Goal: Task Accomplishment & Management: Manage account settings

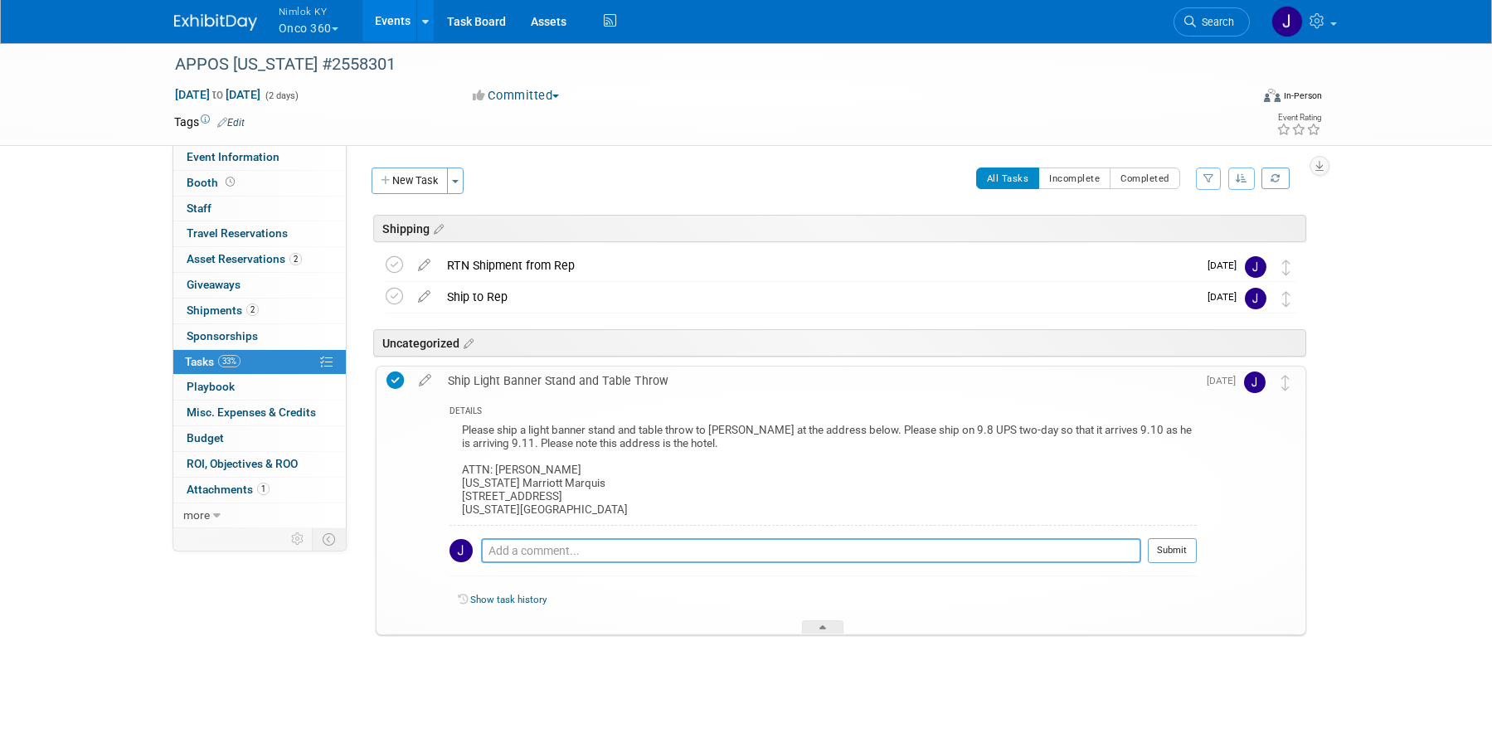
click at [801, 552] on textarea at bounding box center [811, 550] width 660 height 25
type textarea "changed Ship To on WO to George Chandler"
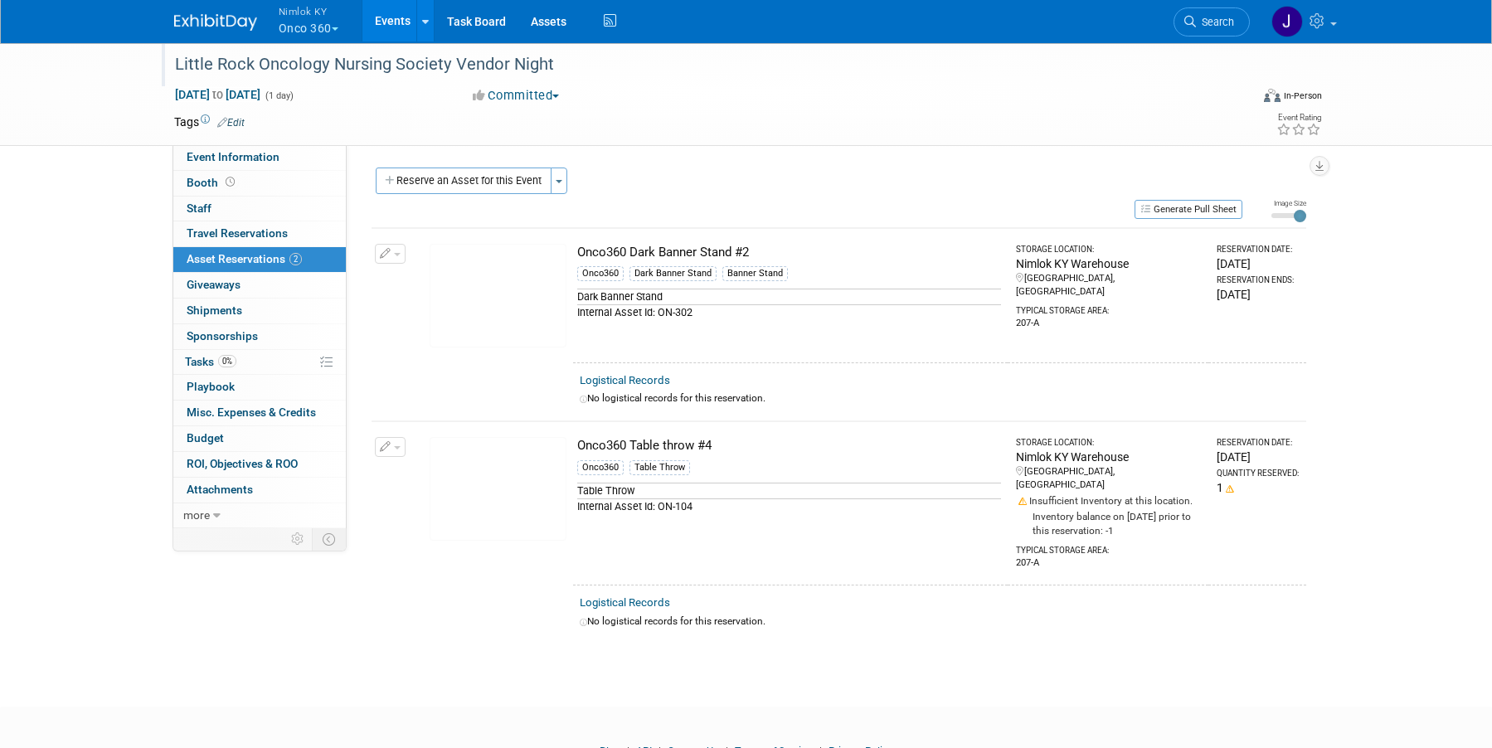
drag, startPoint x: 552, startPoint y: 63, endPoint x: 497, endPoint y: 64, distance: 54.8
click at [497, 64] on div "Little Rock Oncology Nursing Society Vendor Night" at bounding box center [697, 65] width 1056 height 30
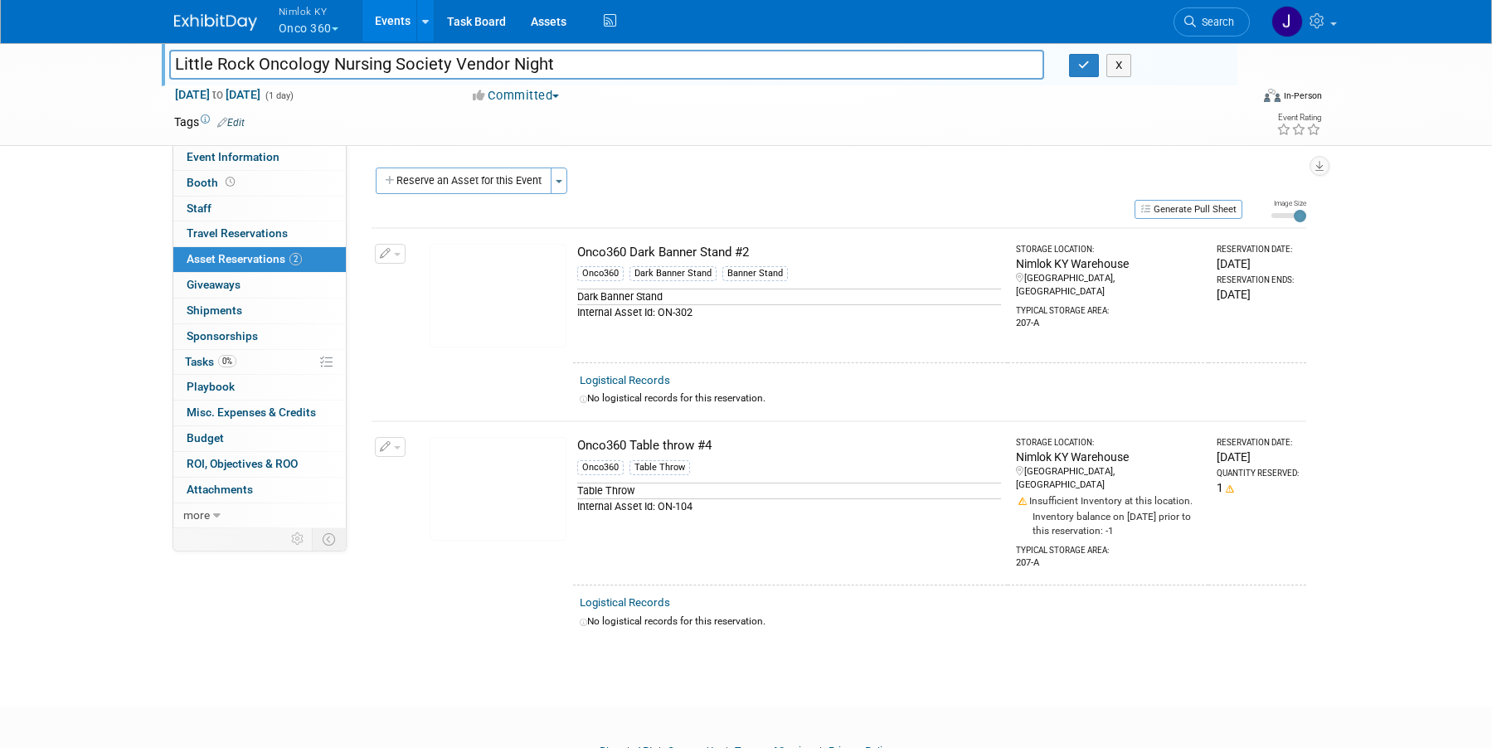
drag, startPoint x: 561, startPoint y: 66, endPoint x: 130, endPoint y: 65, distance: 430.5
click at [130, 65] on div "Little Rock Oncology Nursing Society Vendor Night Little Rock Oncology Nursing …" at bounding box center [746, 93] width 1492 height 105
click at [263, 307] on link "0 Shipments 0" at bounding box center [259, 311] width 173 height 25
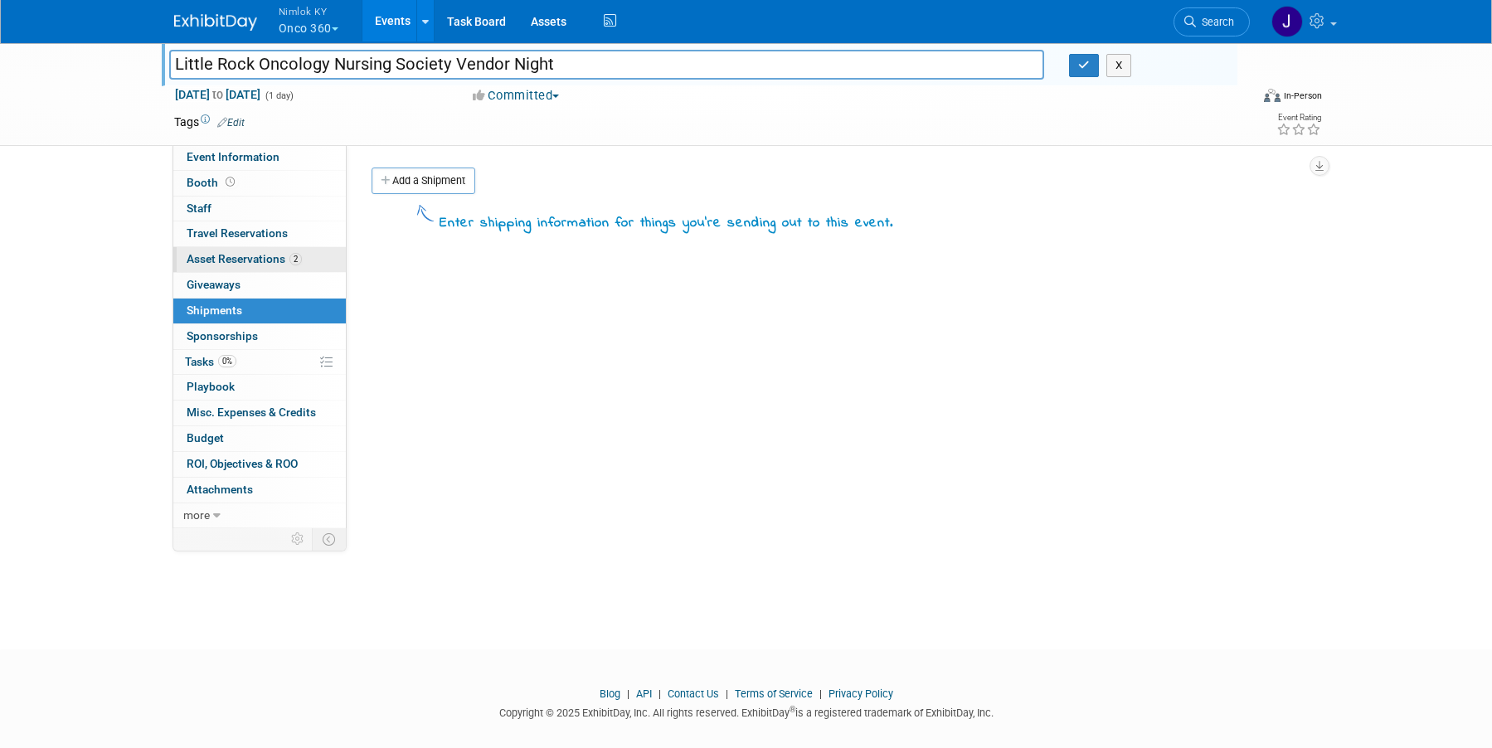
click at [277, 271] on link "2 Asset Reservations 2" at bounding box center [259, 259] width 173 height 25
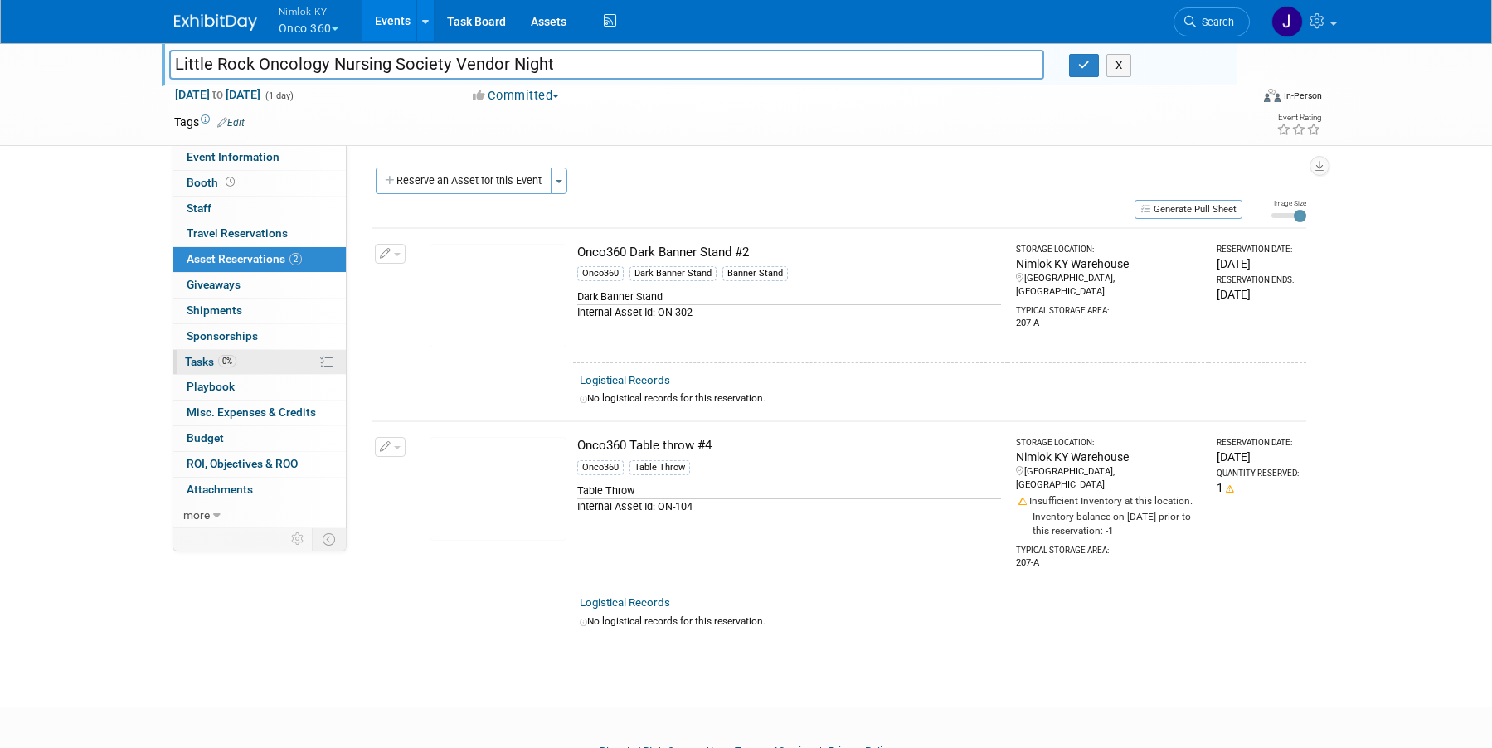
click at [249, 357] on link "0% Tasks 0%" at bounding box center [259, 362] width 173 height 25
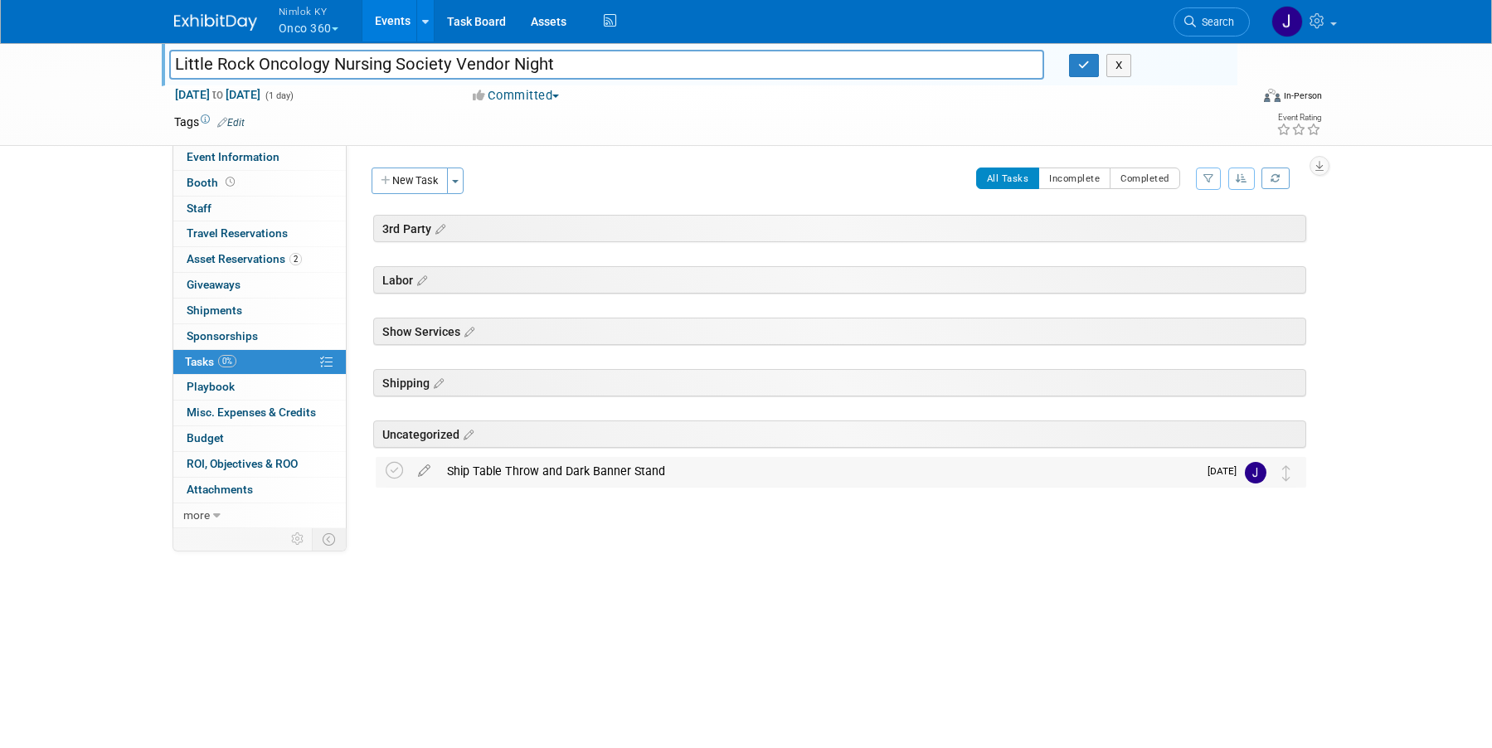
click at [701, 474] on div "Ship Table Throw and Dark Banner Stand" at bounding box center [818, 471] width 759 height 28
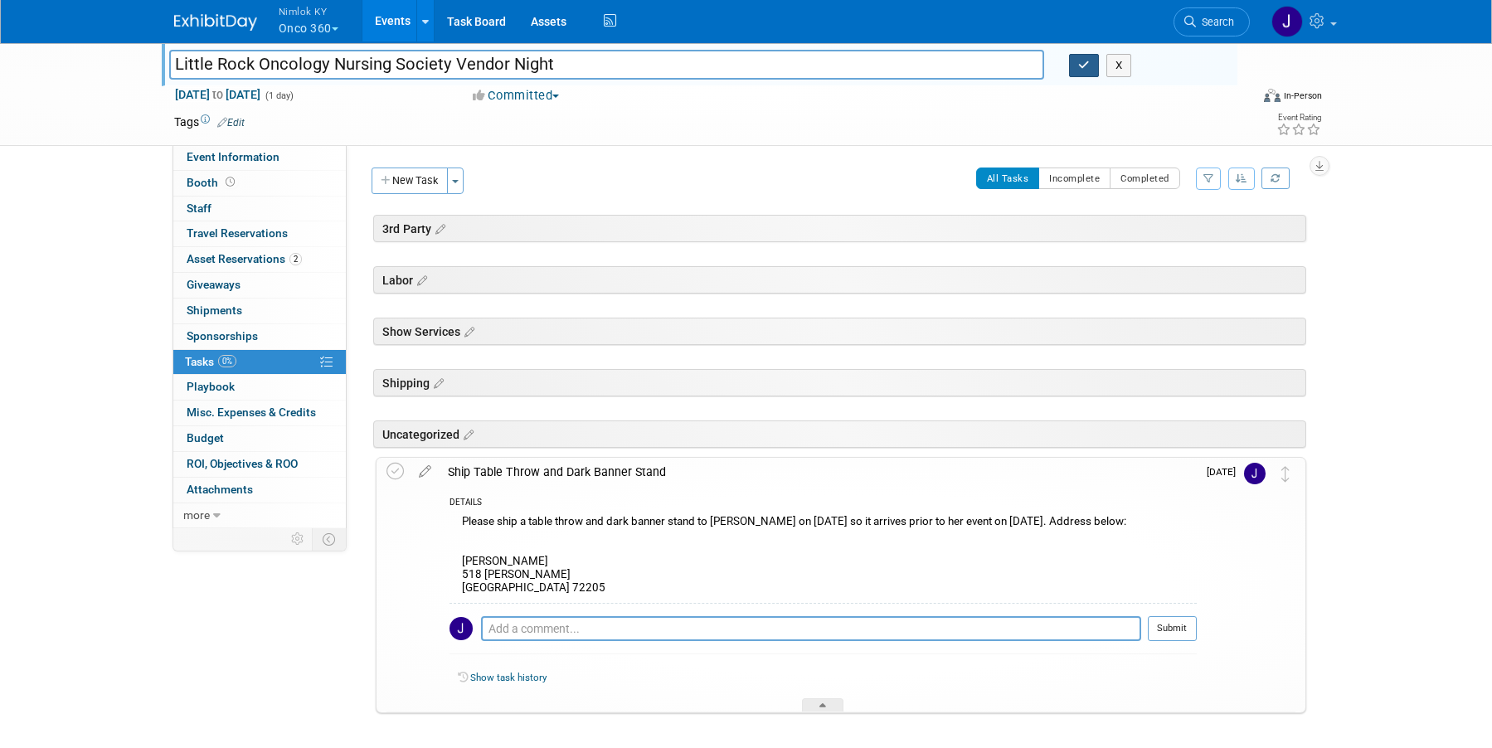
click at [1086, 71] on icon "button" at bounding box center [1084, 65] width 12 height 11
